Goal: Information Seeking & Learning: Find specific fact

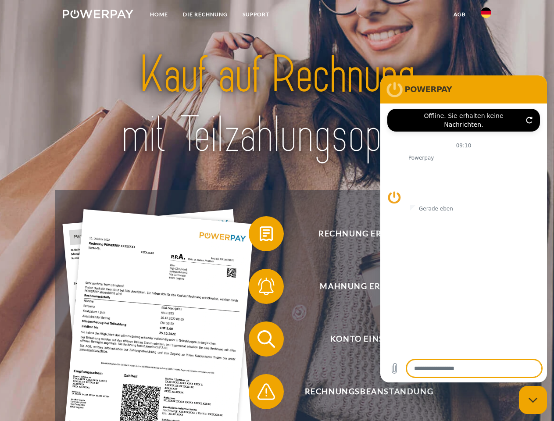
click at [98, 15] on img at bounding box center [98, 14] width 71 height 9
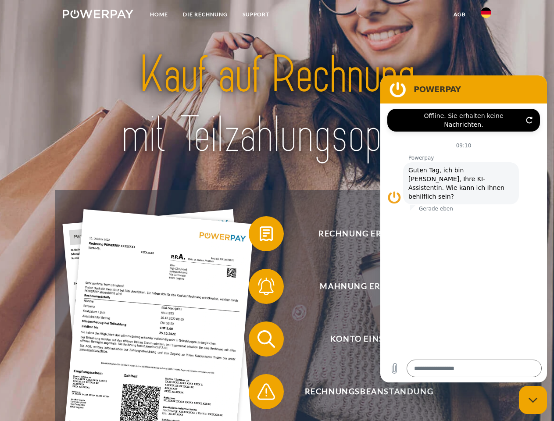
click at [486, 15] on img at bounding box center [486, 12] width 11 height 11
click at [459, 14] on link "agb" at bounding box center [459, 15] width 27 height 16
click at [260, 236] on span at bounding box center [253, 234] width 44 height 44
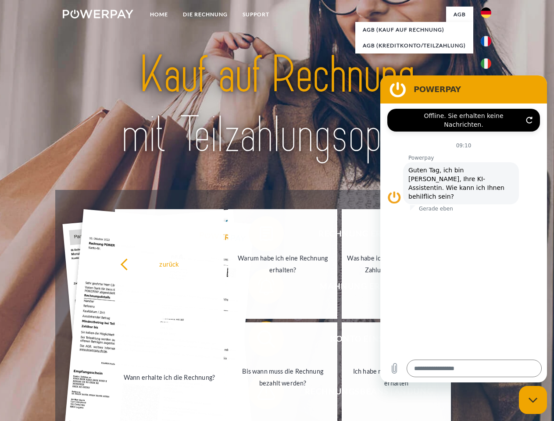
click at [260, 341] on link "Bis wann muss die Rechnung bezahlt werden?" at bounding box center [282, 377] width 109 height 110
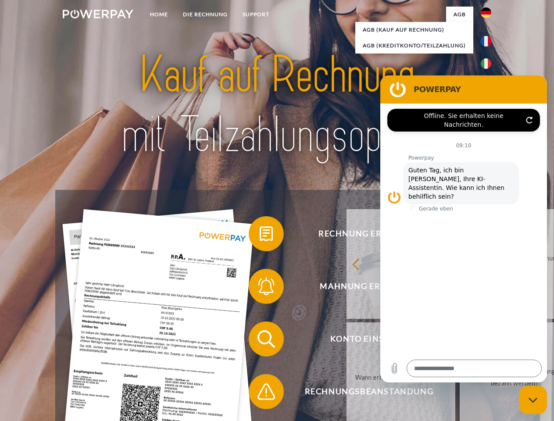
click at [260, 394] on span at bounding box center [253, 392] width 44 height 44
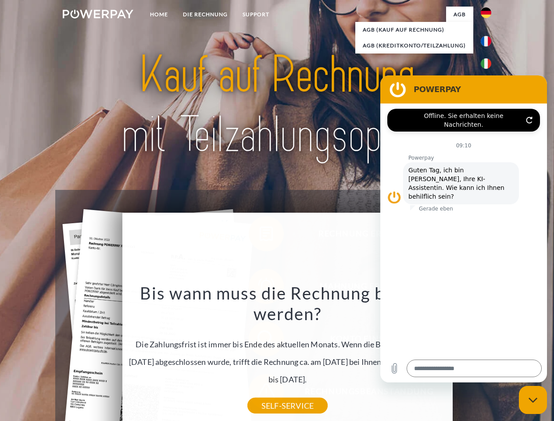
click at [533, 400] on icon "Messaging-Fenster schließen" at bounding box center [533, 401] width 9 height 6
type textarea "*"
